Goal: Task Accomplishment & Management: Manage account settings

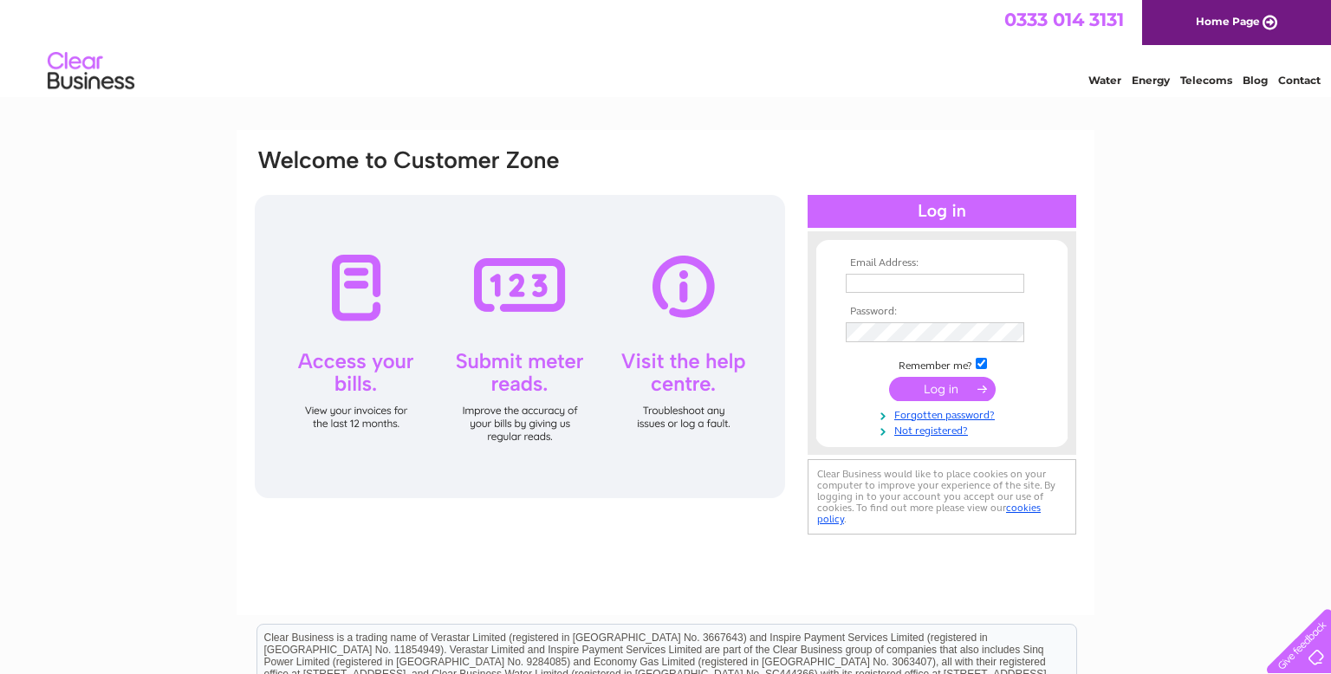
type input "jane.bethune@btinternet.com"
click at [936, 394] on input "submit" at bounding box center [942, 389] width 107 height 24
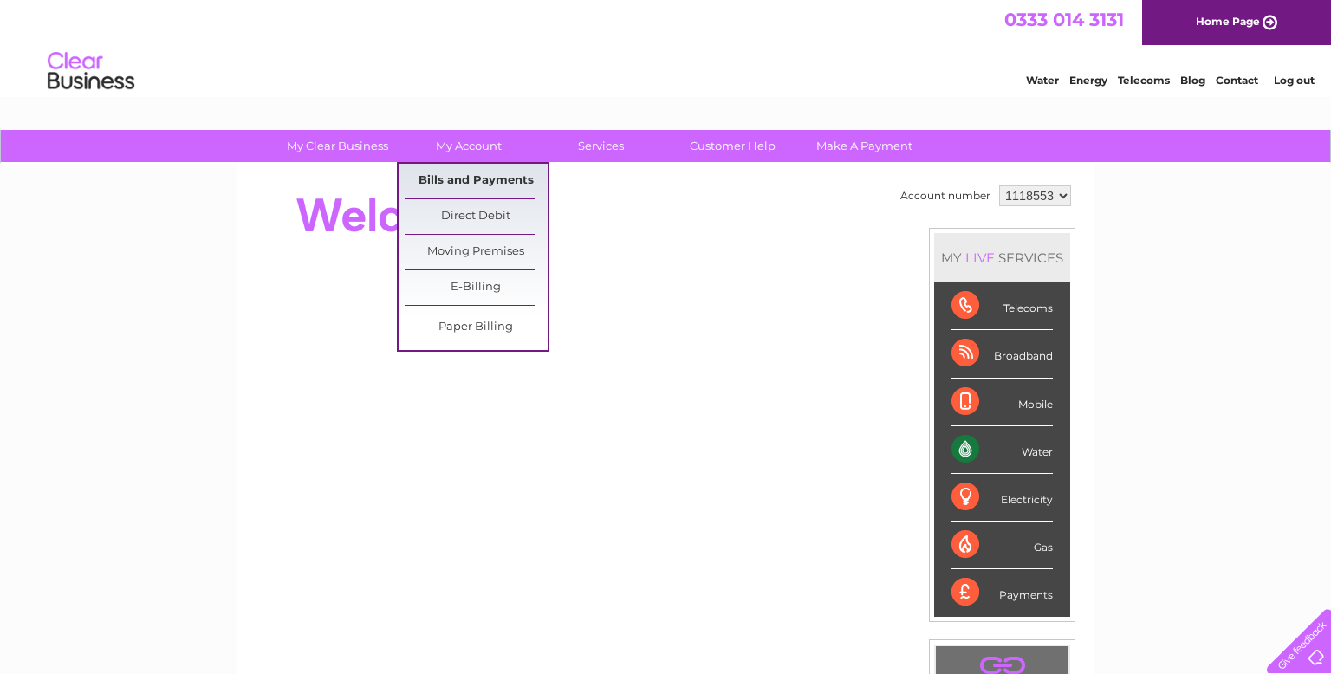
click at [482, 180] on link "Bills and Payments" at bounding box center [476, 181] width 143 height 35
